Goal: Transaction & Acquisition: Book appointment/travel/reservation

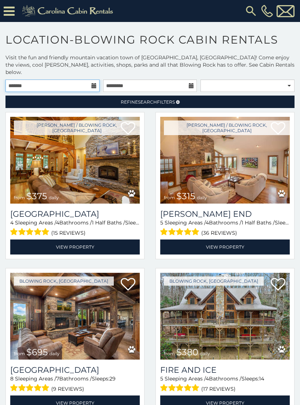
click at [90, 79] on input "text" at bounding box center [52, 85] width 94 height 12
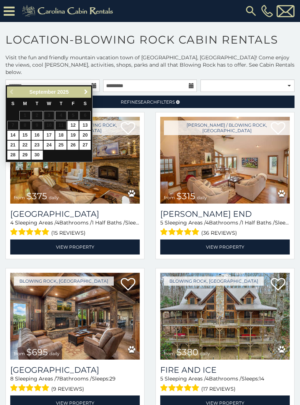
click at [90, 93] on link "Next" at bounding box center [85, 92] width 9 height 9
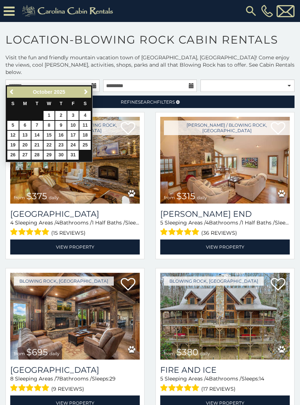
click at [25, 155] on link "27" at bounding box center [24, 155] width 11 height 9
type input "**********"
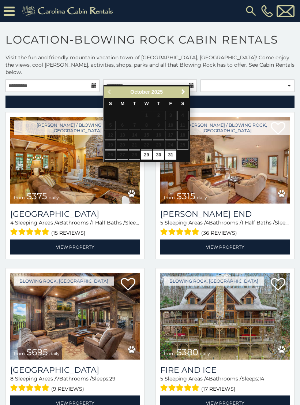
click at [172, 152] on link "31" at bounding box center [170, 155] width 11 height 9
type input "**********"
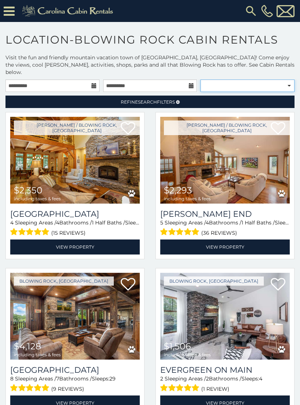
click at [279, 80] on select "**********" at bounding box center [248, 85] width 94 height 12
select select "*********"
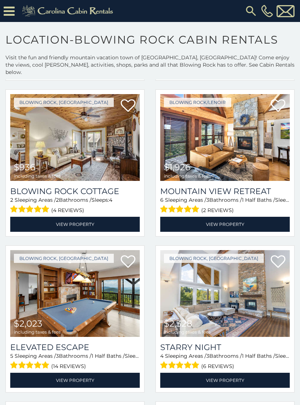
scroll to position [333, 0]
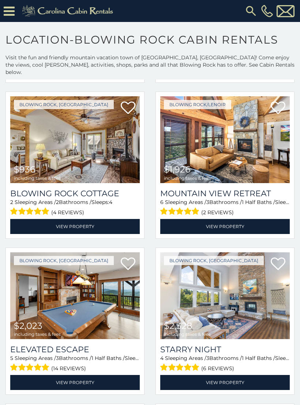
click at [37, 151] on img at bounding box center [75, 139] width 130 height 87
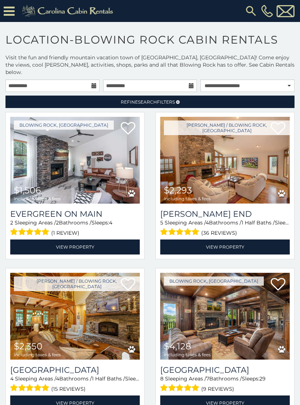
scroll to position [0, 0]
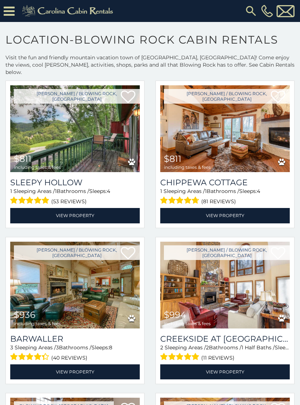
scroll to position [3155, 0]
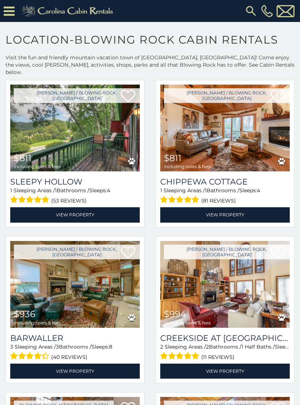
click at [245, 128] on img at bounding box center [225, 128] width 130 height 87
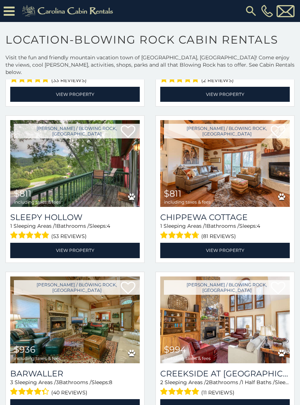
scroll to position [3118, 0]
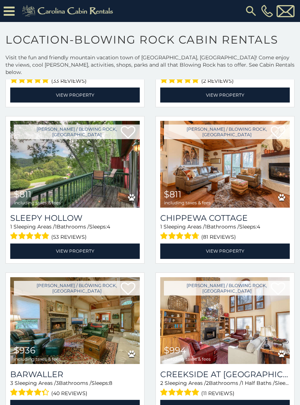
click at [46, 169] on img at bounding box center [75, 164] width 130 height 87
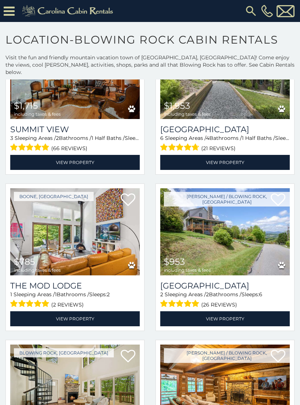
scroll to position [4613, 0]
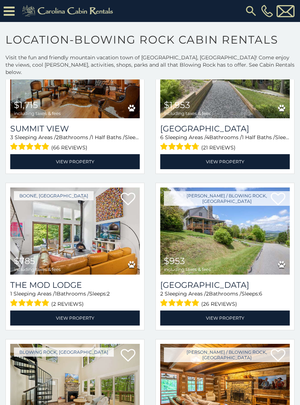
click at [51, 228] on img at bounding box center [75, 231] width 130 height 87
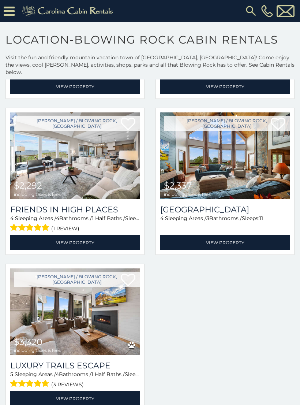
scroll to position [5947, 0]
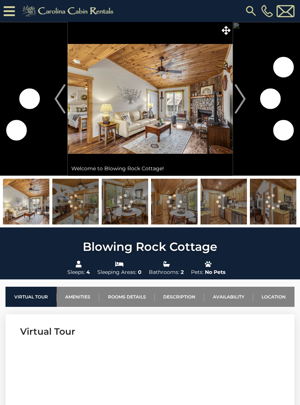
click at [242, 101] on img "Next" at bounding box center [240, 98] width 11 height 29
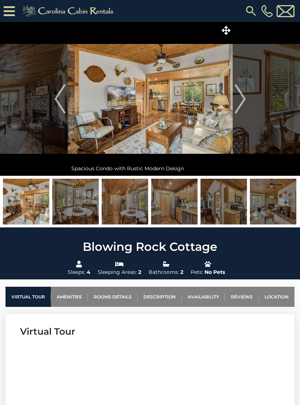
click at [241, 96] on img "Next" at bounding box center [240, 98] width 11 height 29
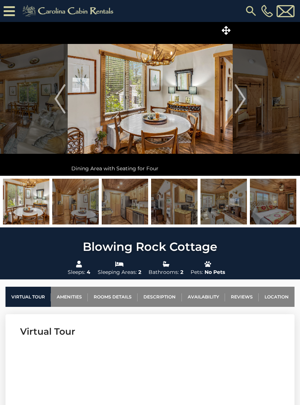
click at [240, 99] on img "Next" at bounding box center [240, 98] width 11 height 29
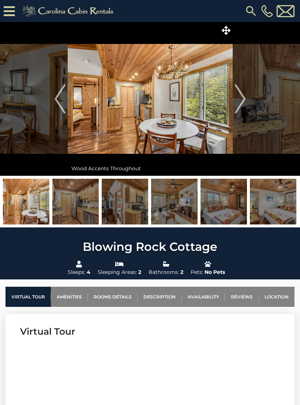
click at [240, 97] on img "Next" at bounding box center [240, 98] width 11 height 29
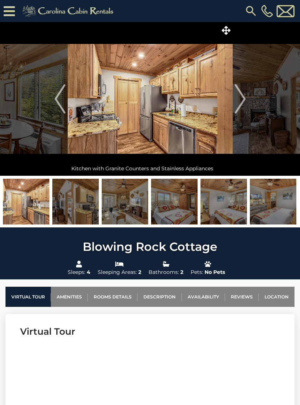
click at [243, 96] on img "Next" at bounding box center [240, 98] width 11 height 29
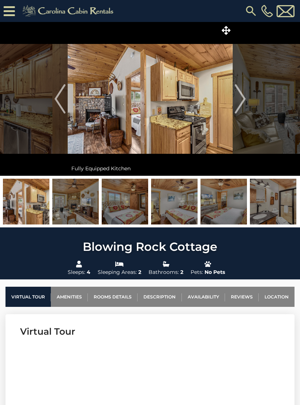
click at [238, 99] on img "Next" at bounding box center [240, 98] width 11 height 29
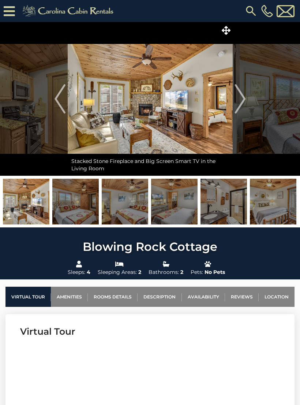
click at [241, 101] on img "Next" at bounding box center [240, 98] width 11 height 29
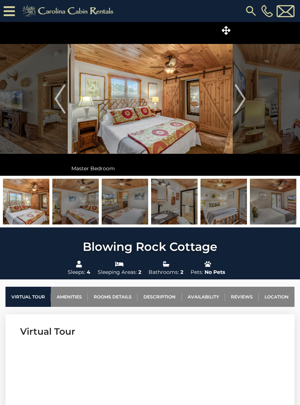
click at [240, 102] on img "Next" at bounding box center [240, 98] width 11 height 29
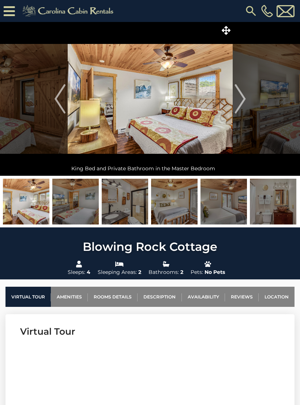
click at [237, 97] on img "Next" at bounding box center [240, 98] width 11 height 29
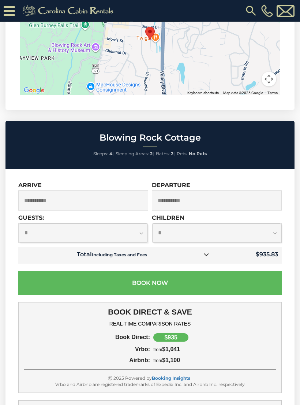
scroll to position [1745, 0]
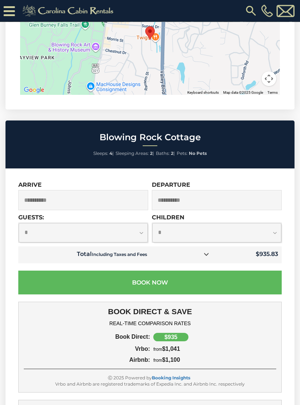
click at [136, 223] on select "**********" at bounding box center [83, 232] width 129 height 19
select select "*"
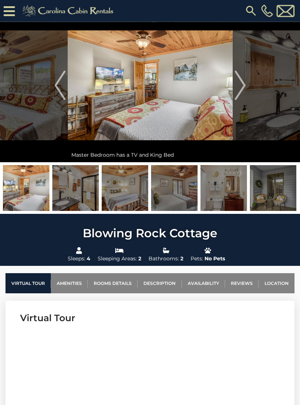
scroll to position [0, 0]
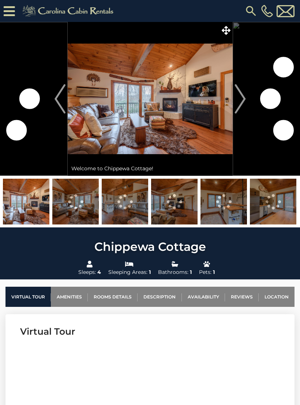
click at [243, 101] on img "Next" at bounding box center [240, 98] width 11 height 29
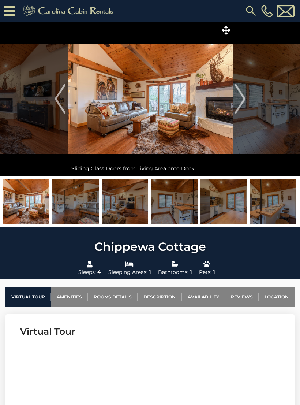
click at [244, 100] on img "Next" at bounding box center [240, 98] width 11 height 29
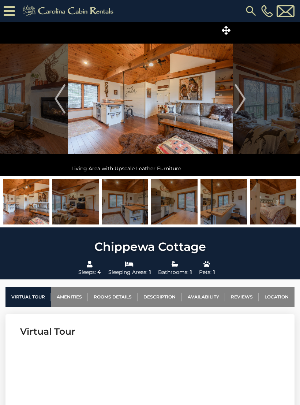
click at [241, 102] on img "Next" at bounding box center [240, 98] width 11 height 29
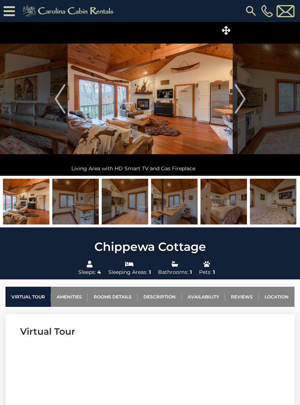
click at [242, 103] on img "Next" at bounding box center [240, 98] width 11 height 29
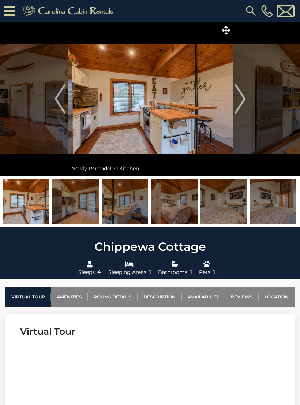
click at [241, 103] on img "Next" at bounding box center [240, 98] width 11 height 29
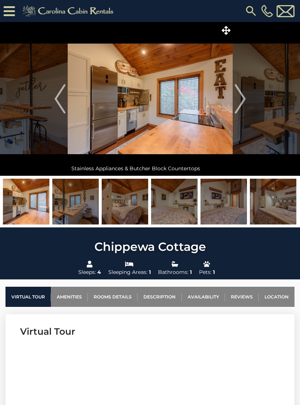
click at [240, 104] on img "Next" at bounding box center [240, 98] width 11 height 29
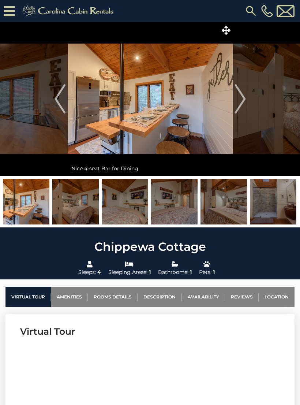
click at [242, 103] on img "Next" at bounding box center [240, 98] width 11 height 29
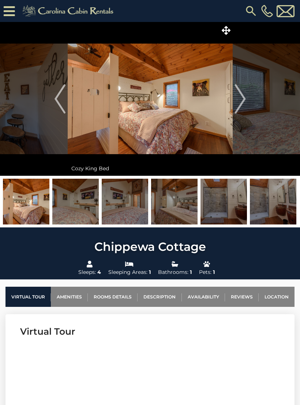
click at [241, 106] on img "Next" at bounding box center [240, 98] width 11 height 29
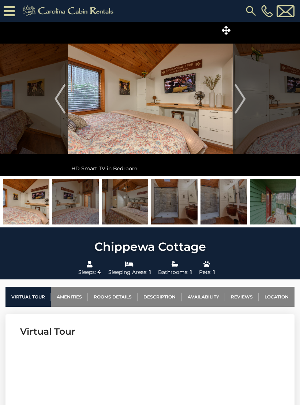
click at [241, 102] on img "Next" at bounding box center [240, 98] width 11 height 29
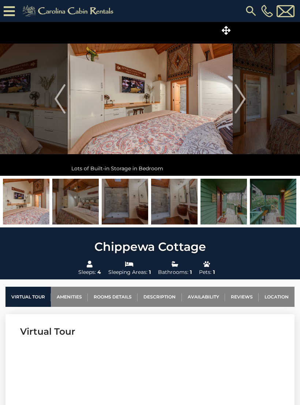
click at [242, 104] on img "Next" at bounding box center [240, 98] width 11 height 29
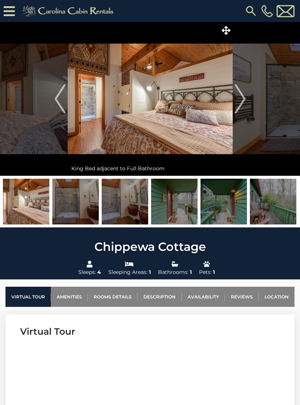
click at [243, 104] on img "Next" at bounding box center [240, 98] width 11 height 29
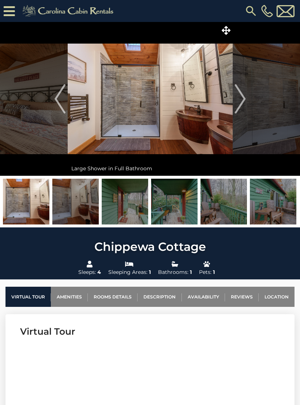
click at [241, 105] on img "Next" at bounding box center [240, 98] width 11 height 29
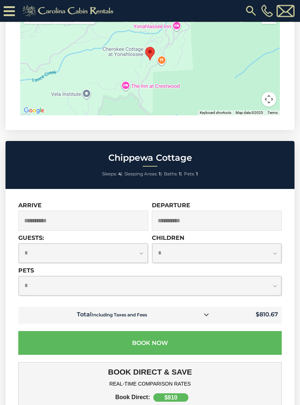
scroll to position [1778, 0]
click at [139, 244] on select "**********" at bounding box center [83, 253] width 129 height 19
select select "*"
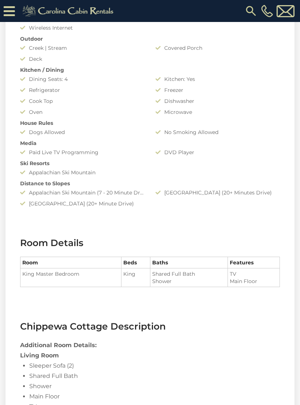
scroll to position [592, 0]
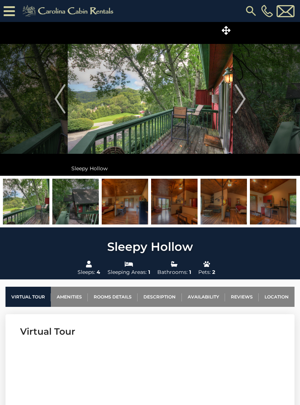
click at [236, 104] on img "Next" at bounding box center [240, 98] width 11 height 29
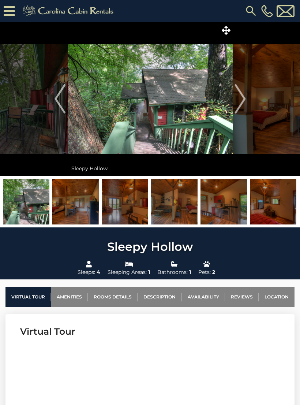
click at [243, 104] on img "Next" at bounding box center [240, 98] width 11 height 29
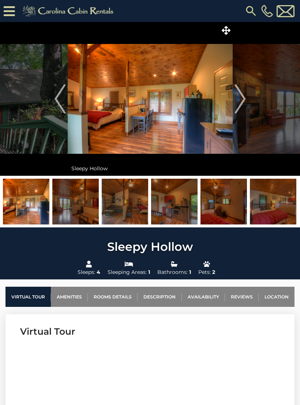
click at [238, 104] on img "Next" at bounding box center [240, 98] width 11 height 29
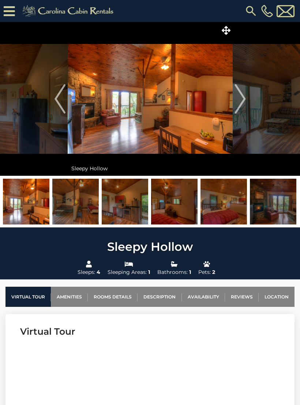
click at [238, 105] on img "Next" at bounding box center [240, 98] width 11 height 29
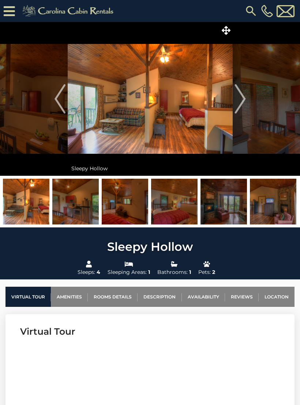
click at [240, 103] on img "Next" at bounding box center [240, 98] width 11 height 29
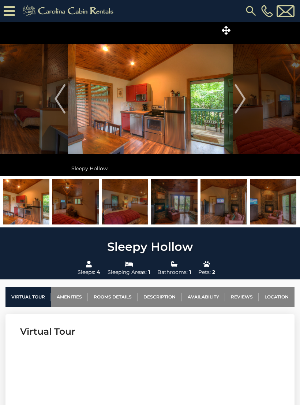
click at [244, 105] on img "Next" at bounding box center [240, 98] width 11 height 29
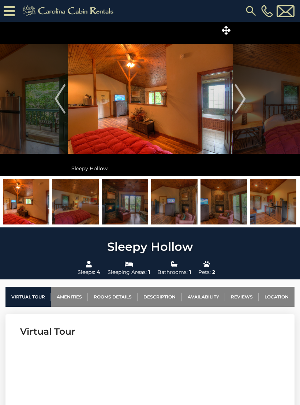
click at [242, 103] on img "Next" at bounding box center [240, 98] width 11 height 29
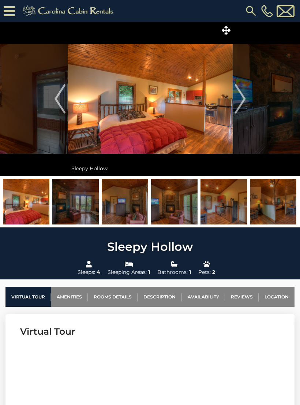
click at [241, 112] on img "Next" at bounding box center [240, 98] width 11 height 29
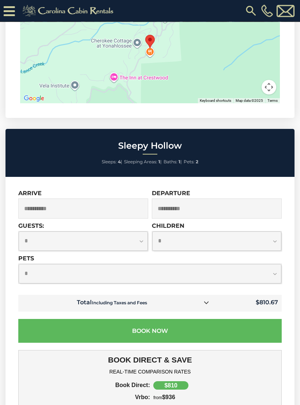
scroll to position [1767, 0]
click at [138, 231] on select "**********" at bounding box center [83, 240] width 129 height 19
select select "*"
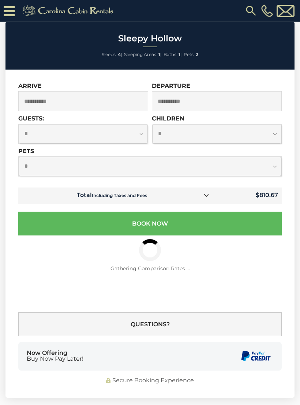
scroll to position [1874, 0]
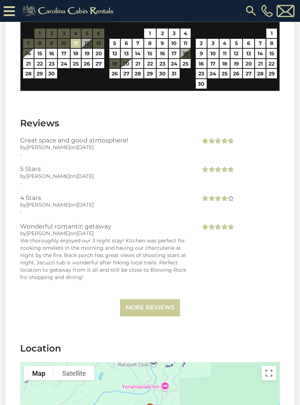
click at [162, 300] on link "More Reviews" at bounding box center [150, 308] width 60 height 17
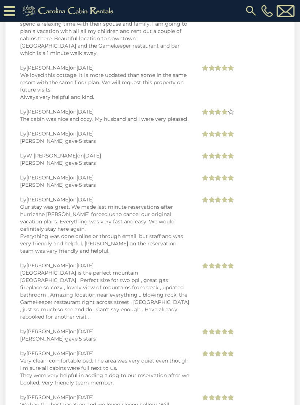
scroll to position [3398, 0]
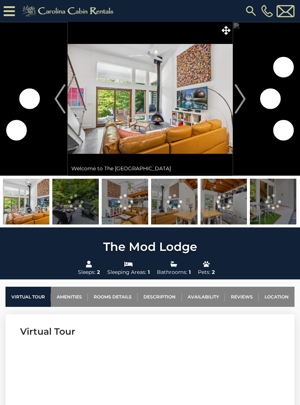
click at [240, 96] on img "Next" at bounding box center [240, 98] width 11 height 29
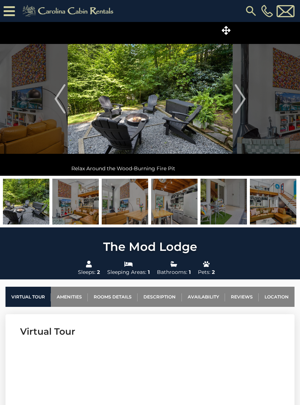
click at [238, 102] on img "Next" at bounding box center [240, 98] width 11 height 29
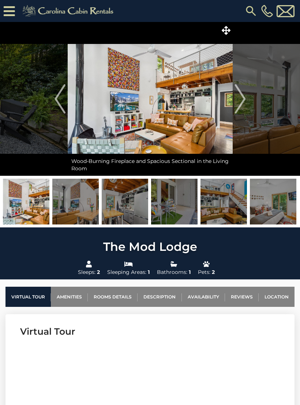
click at [241, 101] on img "Next" at bounding box center [240, 98] width 11 height 29
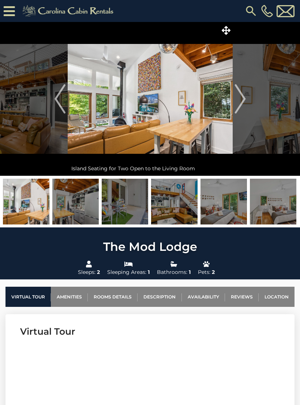
click at [240, 100] on img "Next" at bounding box center [240, 98] width 11 height 29
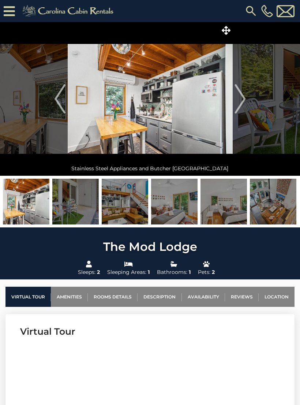
click at [237, 100] on img "Next" at bounding box center [240, 98] width 11 height 29
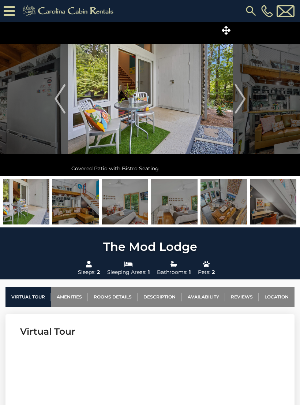
click at [239, 98] on img "Next" at bounding box center [240, 98] width 11 height 29
